Goal: Book appointment/travel/reservation

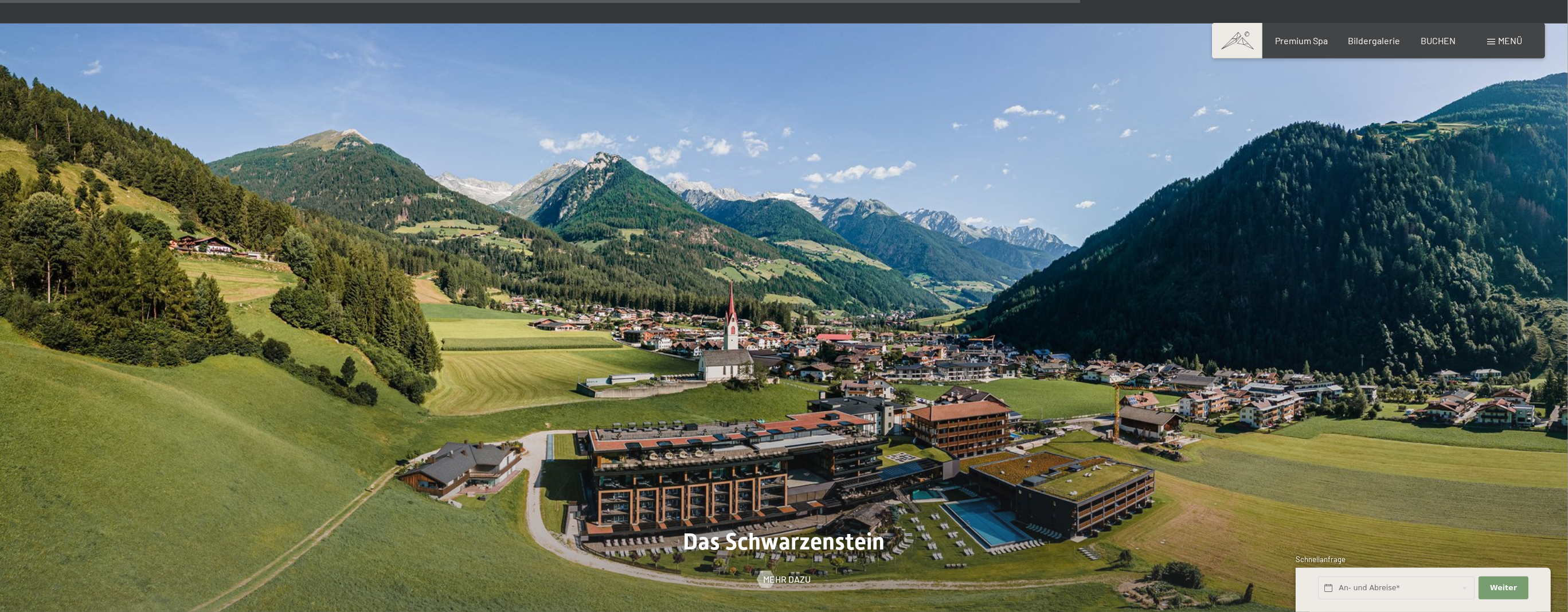
scroll to position [5198, 0]
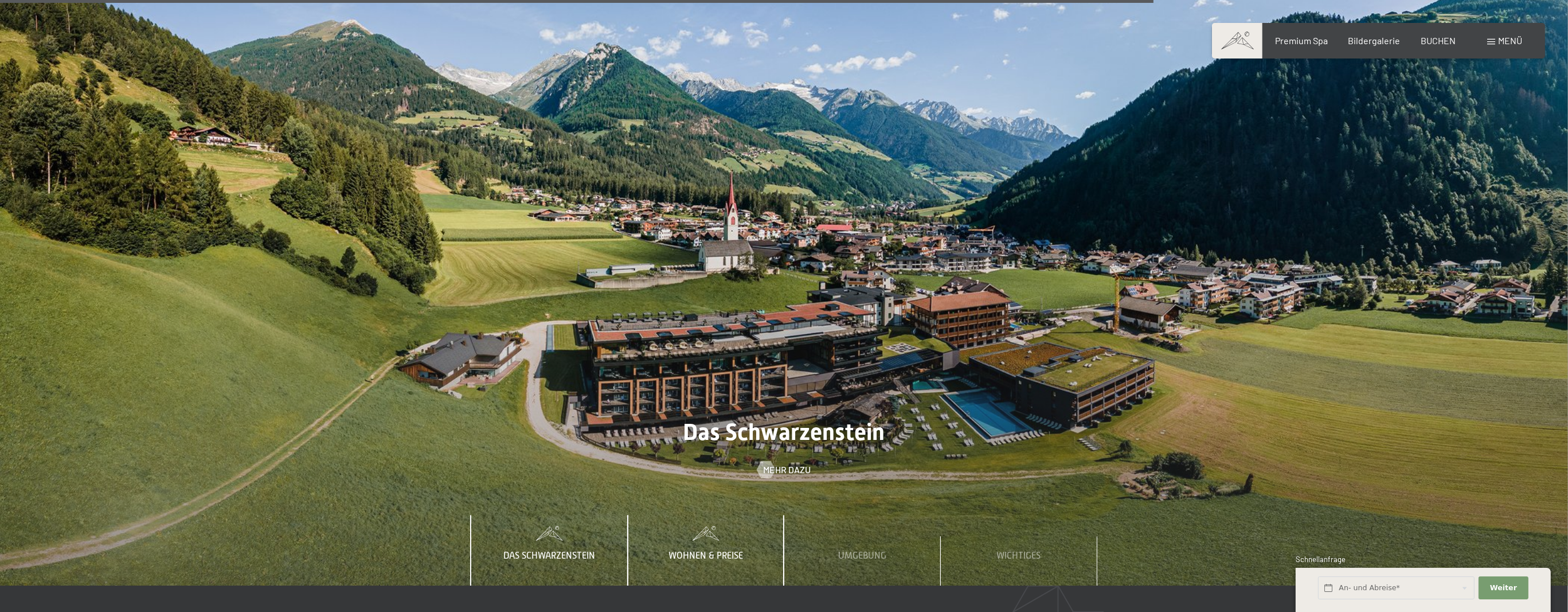
click at [710, 550] on span "Wohnen & Preise" at bounding box center [705, 556] width 74 height 11
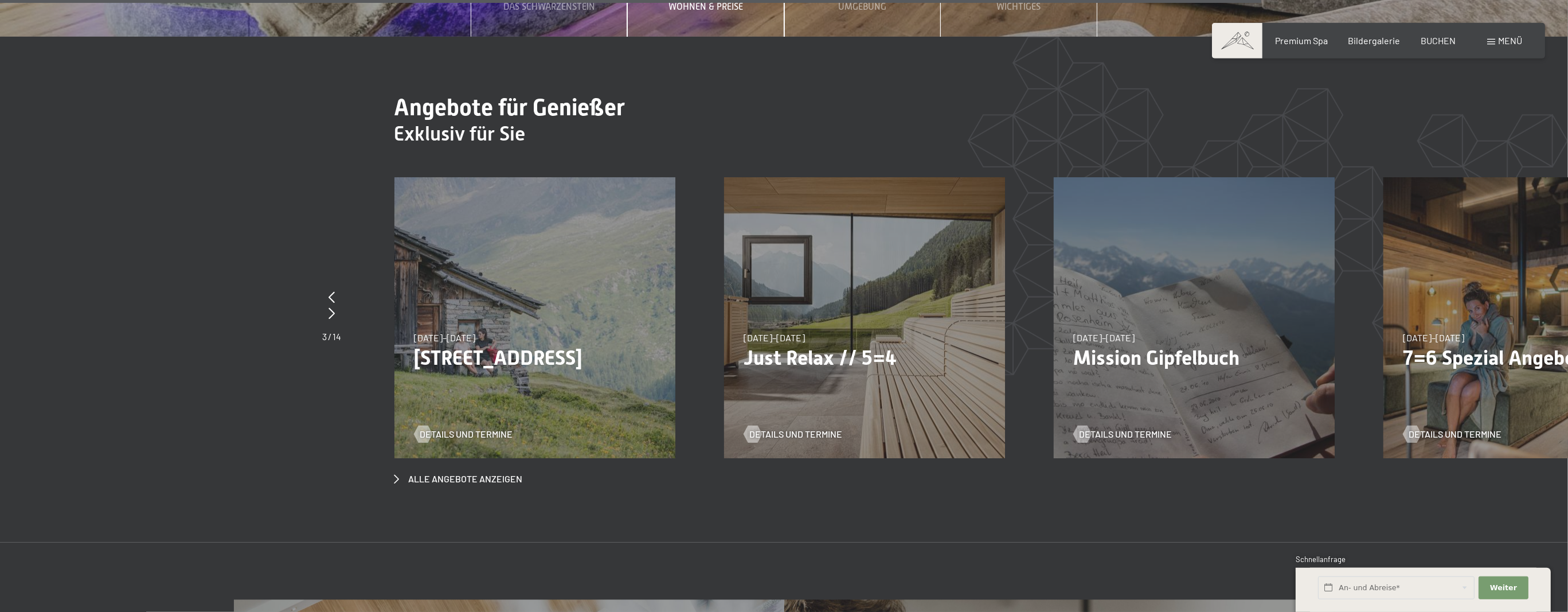
scroll to position [5683, 0]
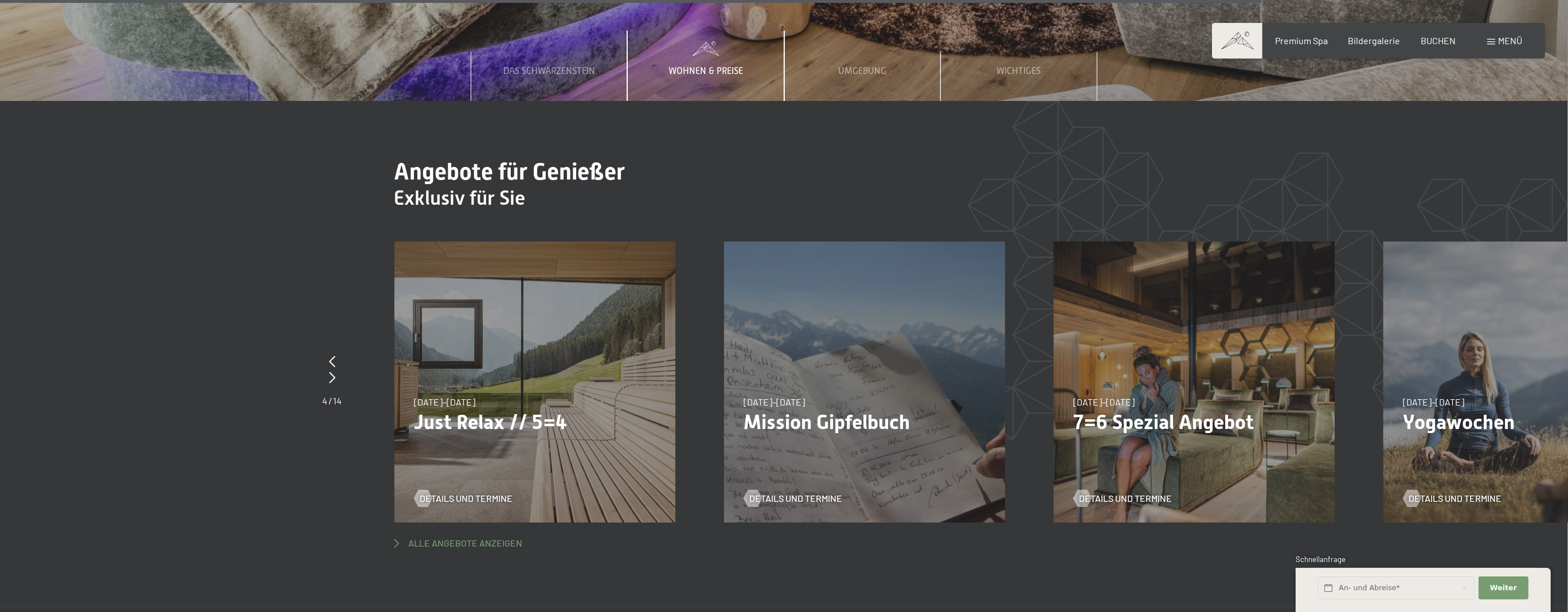
click at [513, 537] on span "Alle Angebote anzeigen" at bounding box center [465, 543] width 114 height 13
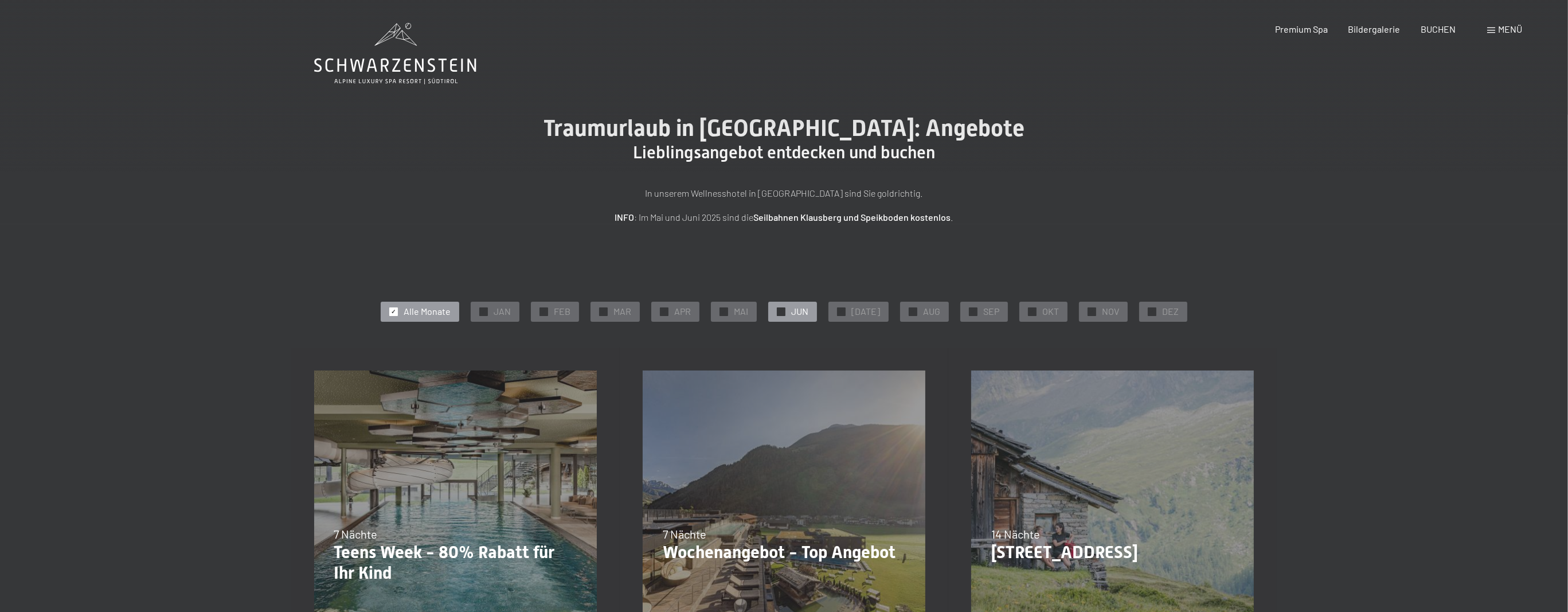
click at [804, 303] on div "✓ JUN" at bounding box center [793, 311] width 49 height 20
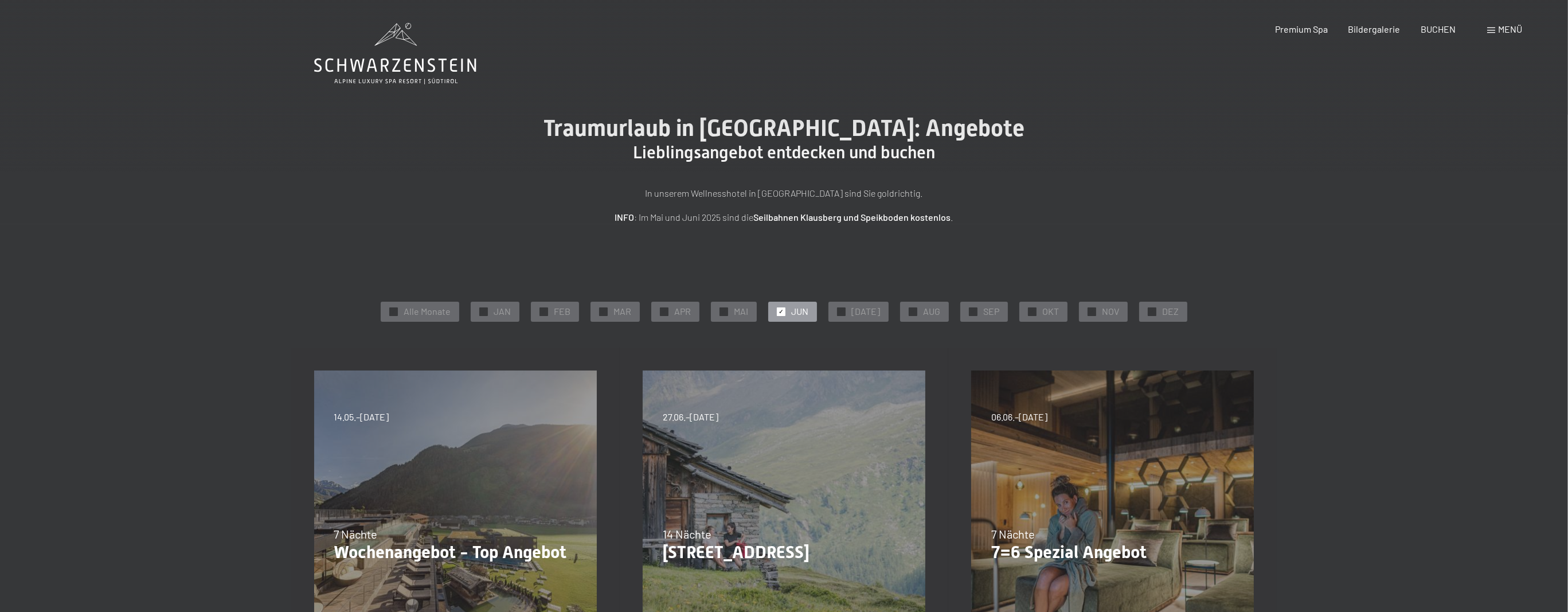
click at [803, 305] on span "JUN" at bounding box center [800, 311] width 17 height 13
click at [792, 318] on div "✓ JUN" at bounding box center [793, 311] width 49 height 20
click at [900, 310] on div "✓ AUG" at bounding box center [924, 311] width 49 height 20
